Goal: Task Accomplishment & Management: Complete application form

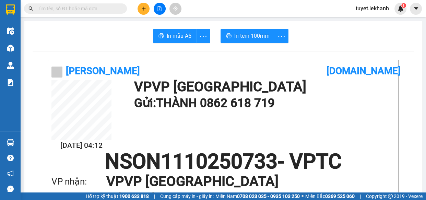
scroll to position [62, 0]
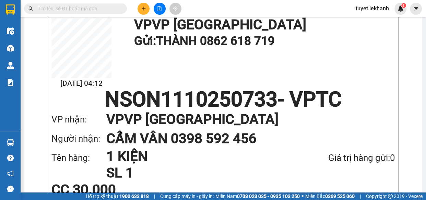
click at [145, 7] on icon "plus" at bounding box center [143, 8] width 5 height 5
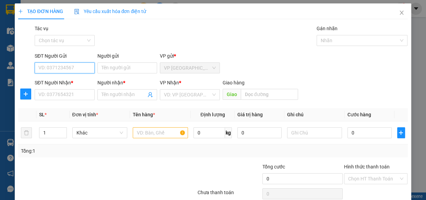
click at [85, 71] on input "SĐT Người Gửi" at bounding box center [65, 67] width 60 height 11
click at [74, 96] on input "SĐT Người Nhận *" at bounding box center [65, 94] width 60 height 11
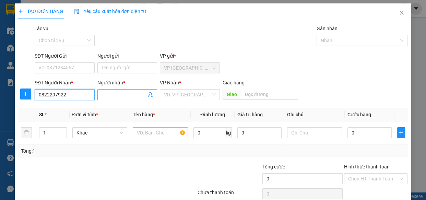
type input "0822297922"
click at [109, 95] on input "Người nhận *" at bounding box center [123, 95] width 45 height 8
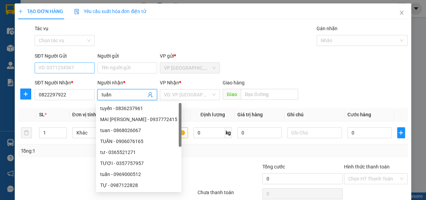
type input "tuấn"
click at [74, 66] on input "SĐT Người Gửi" at bounding box center [65, 67] width 60 height 11
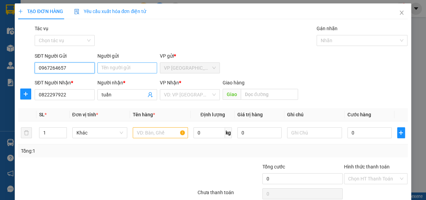
type input "0967264657"
click at [106, 67] on input "Người gửi" at bounding box center [127, 67] width 60 height 11
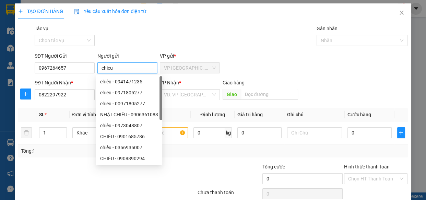
type input "chieu"
click at [193, 79] on div "VP Nhận *" at bounding box center [190, 83] width 60 height 8
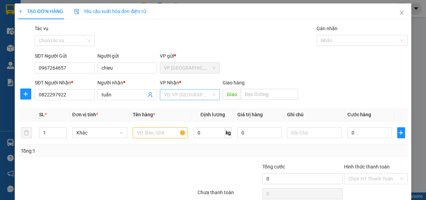
click at [202, 99] on input "search" at bounding box center [187, 94] width 47 height 10
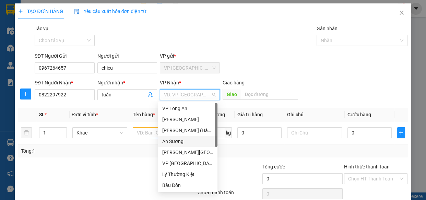
click at [177, 141] on div "An Sương" at bounding box center [187, 141] width 51 height 8
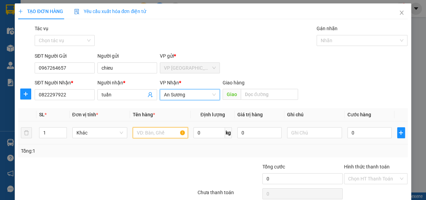
click at [148, 131] on input "text" at bounding box center [160, 132] width 55 height 11
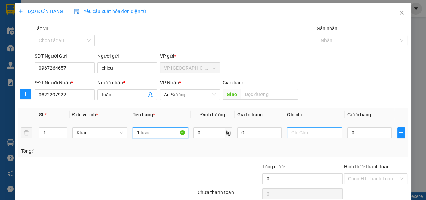
type input "1 hso"
click at [297, 135] on input "text" at bounding box center [314, 132] width 55 height 11
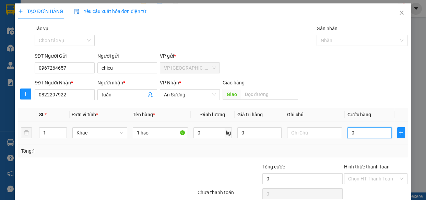
click at [360, 134] on input "0" at bounding box center [369, 132] width 44 height 11
type input "3"
type input "30"
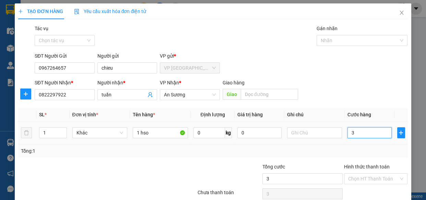
type input "30"
type input "300"
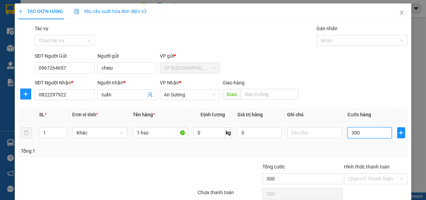
type input "3.000"
type input "30.000"
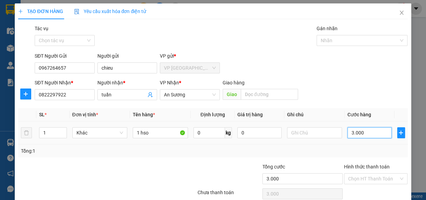
type input "30.000"
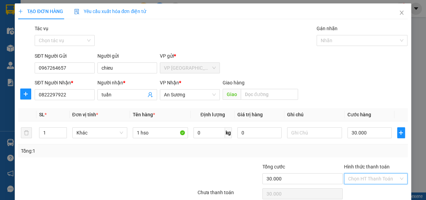
click at [374, 175] on input "Hình thức thanh toán" at bounding box center [373, 178] width 51 height 10
click at [373, 153] on div "Tại văn phòng" at bounding box center [371, 154] width 55 height 8
type input "0"
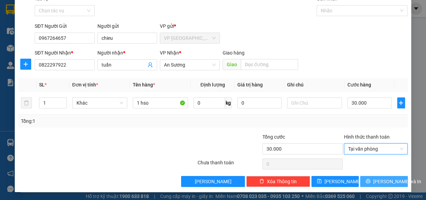
click at [374, 182] on span "[PERSON_NAME] và In" at bounding box center [397, 182] width 48 height 8
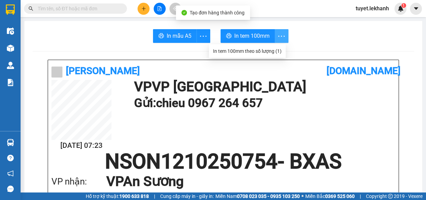
click at [278, 33] on icon "more" at bounding box center [281, 36] width 9 height 9
click at [278, 35] on icon "more" at bounding box center [281, 36] width 9 height 9
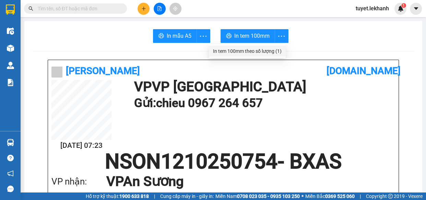
click at [278, 48] on div "In tem 100mm theo số lượng (1)" at bounding box center [247, 51] width 69 height 8
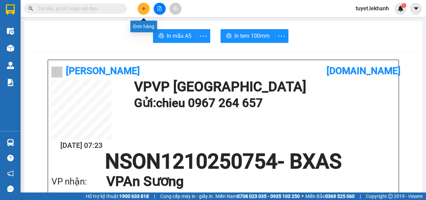
click at [144, 9] on icon "plus" at bounding box center [143, 8] width 5 height 5
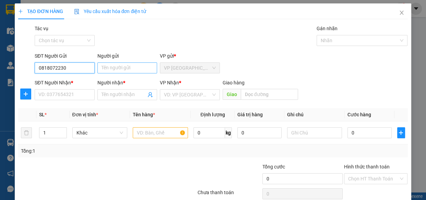
type input "0818072230"
click at [111, 69] on input "Người gửi" at bounding box center [127, 67] width 60 height 11
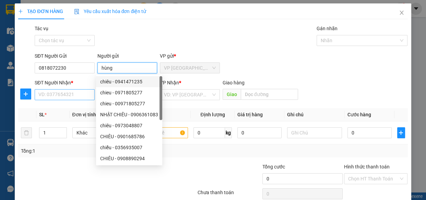
type input "hùng"
click at [70, 94] on input "SĐT Người Nhận *" at bounding box center [65, 94] width 60 height 11
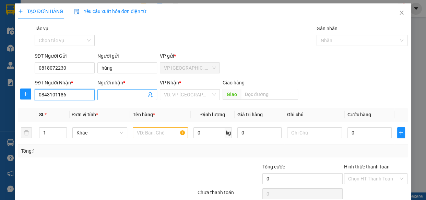
type input "0843101186"
click at [109, 91] on input "Người nhận *" at bounding box center [123, 95] width 45 height 8
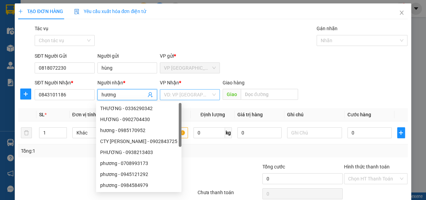
type input "hương"
click at [182, 96] on input "search" at bounding box center [187, 94] width 47 height 10
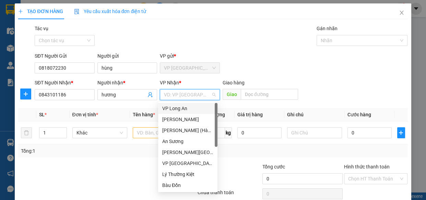
click at [180, 106] on div "VP Long An" at bounding box center [187, 109] width 51 height 8
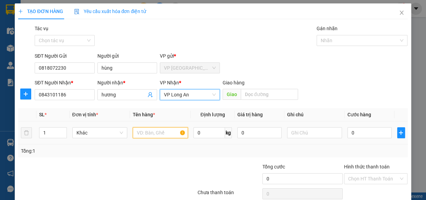
click at [151, 133] on input "text" at bounding box center [160, 132] width 55 height 11
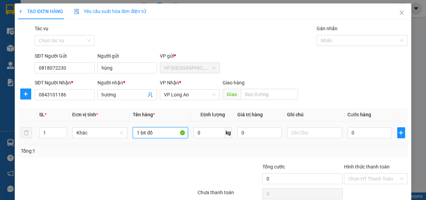
scroll to position [30, 0]
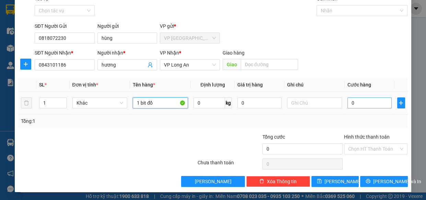
type input "1 bit đồ"
click at [365, 101] on input "0" at bounding box center [369, 102] width 44 height 11
type input "4"
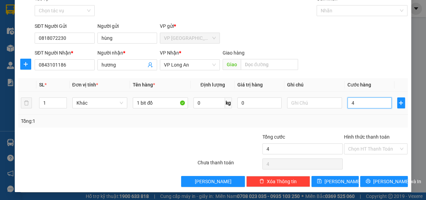
type input "40"
type input "400"
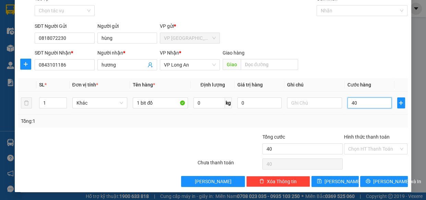
type input "400"
type input "4.000"
type input "40.000"
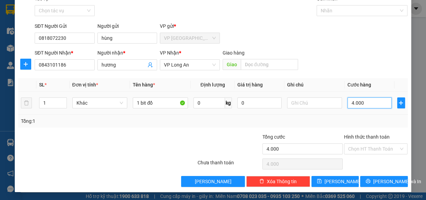
type input "40.000"
click at [376, 149] on input "Hình thức thanh toán" at bounding box center [373, 149] width 51 height 10
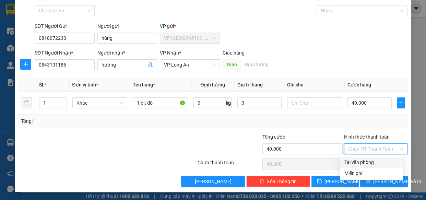
click at [373, 163] on div "Tại văn phòng" at bounding box center [371, 162] width 55 height 8
type input "0"
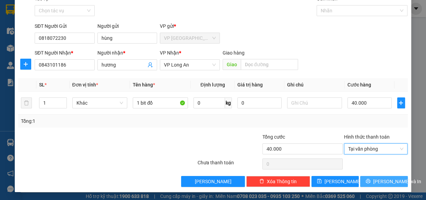
click at [375, 178] on span "[PERSON_NAME] và In" at bounding box center [397, 182] width 48 height 8
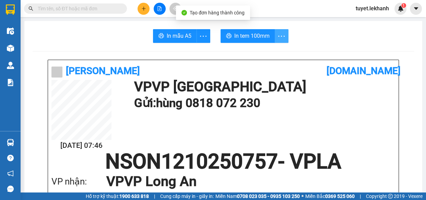
click at [278, 35] on icon "more" at bounding box center [281, 36] width 9 height 9
click at [279, 51] on div at bounding box center [223, 51] width 381 height 0
click at [280, 32] on icon "more" at bounding box center [281, 36] width 9 height 9
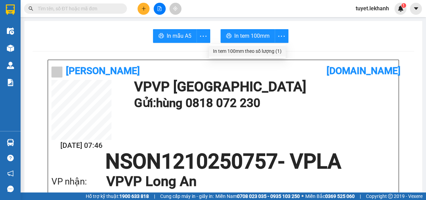
click at [281, 51] on div "In tem 100mm theo số lượng (1)" at bounding box center [247, 51] width 69 height 8
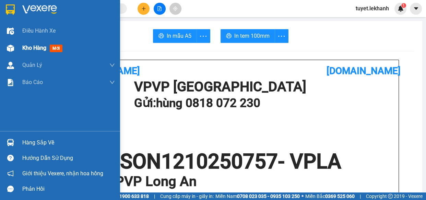
click at [10, 46] on img at bounding box center [10, 48] width 7 height 7
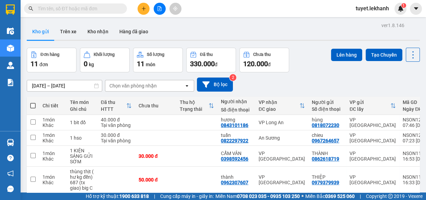
click at [35, 85] on div "ver 1.8.146 Kho gửi Trên xe Kho nhận Hàng đã giao Đơn hàng 11 đơn Khối lượng 0 …" at bounding box center [223, 174] width 398 height 306
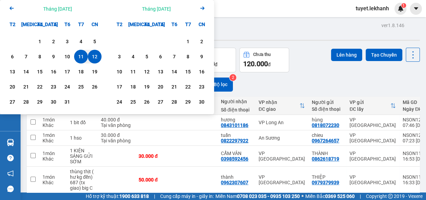
click at [96, 54] on div "12" at bounding box center [95, 56] width 10 height 8
click at [91, 56] on div "12" at bounding box center [95, 56] width 10 height 8
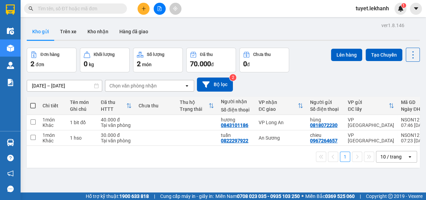
click at [34, 85] on div "ver 1.8.146 Kho gửi Trên xe Kho nhận Hàng đã giao Đơn hàng 2 đơn Khối lượng 0 k…" at bounding box center [223, 121] width 398 height 200
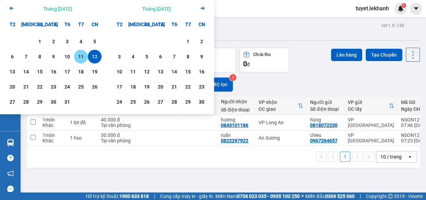
click at [80, 54] on div "11" at bounding box center [81, 56] width 10 height 8
click at [79, 55] on div "11" at bounding box center [81, 56] width 10 height 8
type input "[DATE] – [DATE]"
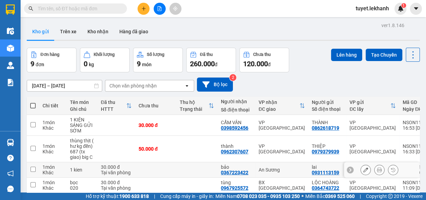
scroll to position [31, 0]
